Goal: Task Accomplishment & Management: Use online tool/utility

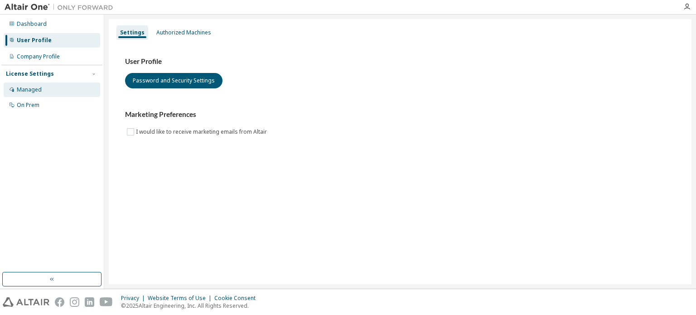
click at [63, 87] on div "Managed" at bounding box center [52, 89] width 96 height 14
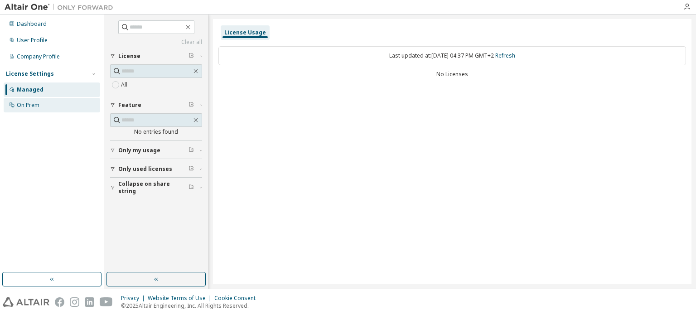
click at [43, 103] on div "On Prem" at bounding box center [52, 105] width 96 height 14
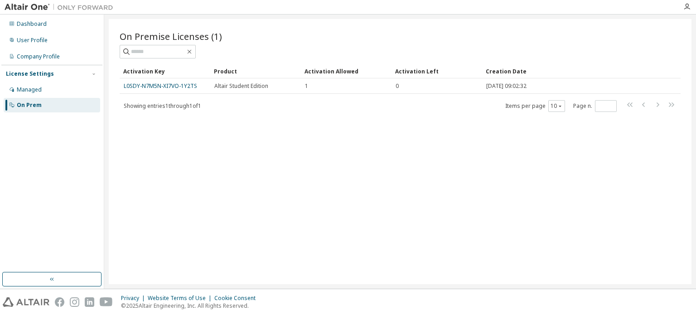
drag, startPoint x: 187, startPoint y: 86, endPoint x: 162, endPoint y: 120, distance: 42.6
click at [162, 120] on div "On Premise Licenses (1) Clear Load Save Save As Field Operator Value Select fil…" at bounding box center [400, 151] width 582 height 265
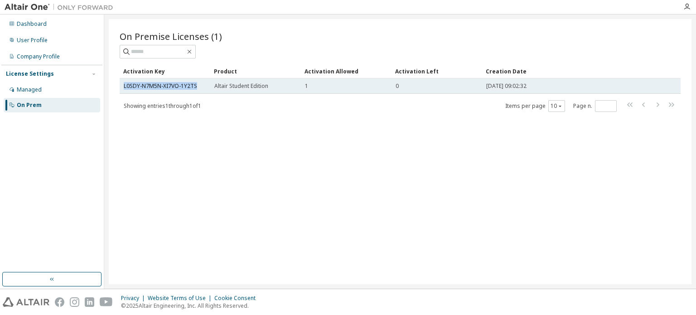
drag, startPoint x: 196, startPoint y: 86, endPoint x: 120, endPoint y: 88, distance: 76.1
click at [120, 88] on td "L0SDY-N7M5N-XI7VO-1Y2TS" at bounding box center [165, 85] width 91 height 15
copy link "L0SDY-N7M5N-XI7VO-1Y2TS"
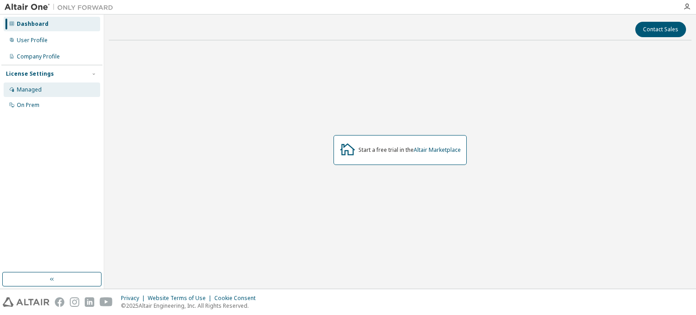
click at [41, 87] on div "Managed" at bounding box center [52, 89] width 96 height 14
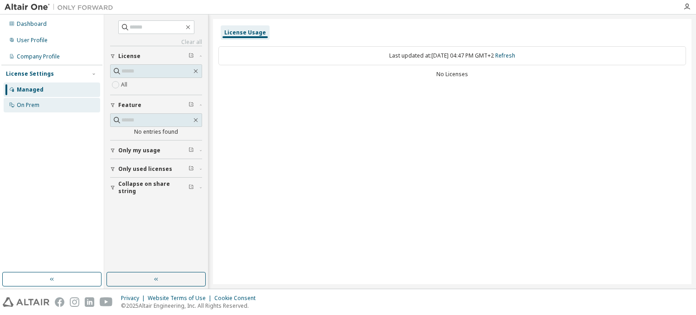
click at [33, 106] on div "On Prem" at bounding box center [28, 104] width 23 height 7
